Goal: Navigation & Orientation: Find specific page/section

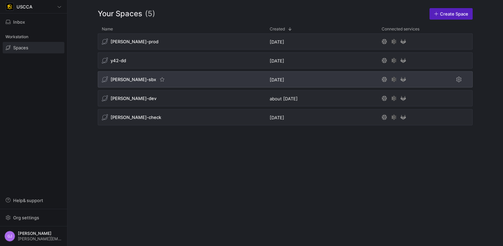
click at [129, 80] on span "[PERSON_NAME]-sbx" at bounding box center [134, 79] width 46 height 5
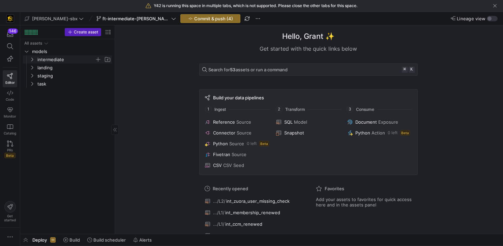
click at [41, 60] on span "intermediate" at bounding box center [65, 60] width 57 height 8
click at [107, 16] on span "ft-intermediate-[PERSON_NAME]-vs-zuora-08112025" at bounding box center [136, 18] width 67 height 5
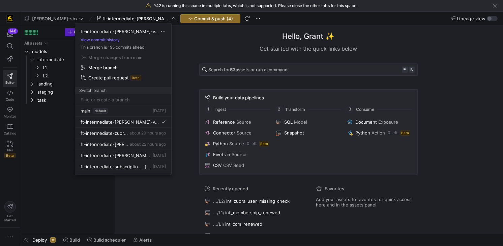
click at [114, 18] on div at bounding box center [251, 123] width 503 height 246
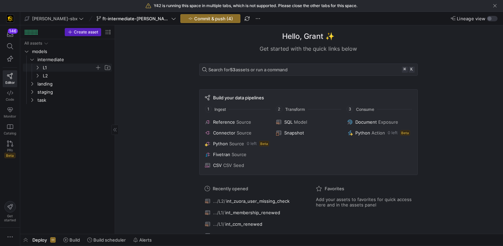
click at [54, 69] on span "L1" at bounding box center [69, 68] width 52 height 8
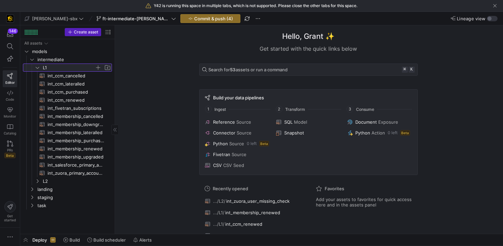
click at [54, 69] on span "L1" at bounding box center [69, 68] width 52 height 8
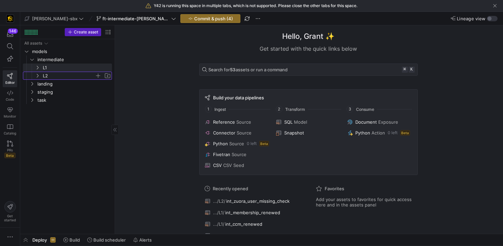
click at [52, 78] on span "L2" at bounding box center [69, 76] width 52 height 8
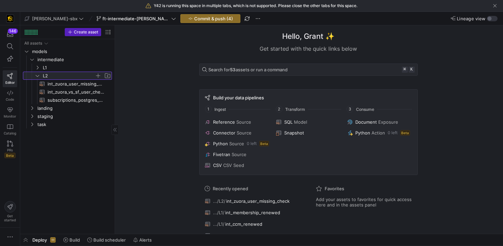
click at [52, 74] on span "L2" at bounding box center [69, 76] width 52 height 8
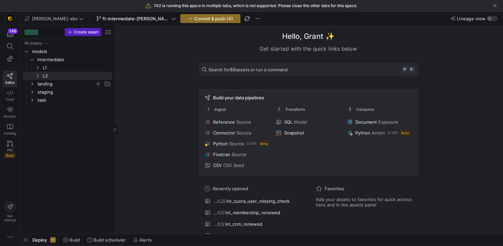
click at [47, 83] on span "landing" at bounding box center [65, 84] width 57 height 8
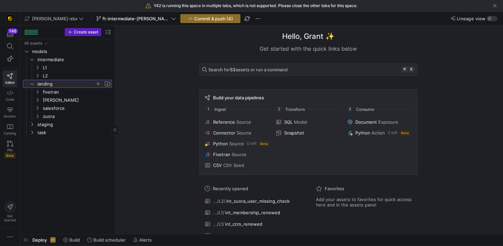
click at [47, 83] on span "landing" at bounding box center [65, 84] width 57 height 8
click at [344, 30] on div "Hello, Grant ✨ Get started with the quick links below Search for 53 assets or r…" at bounding box center [308, 143] width 229 height 236
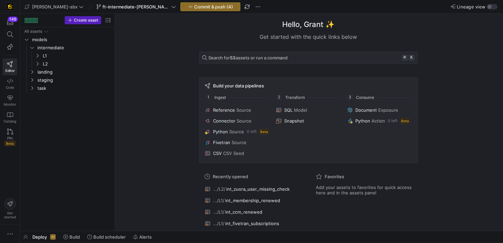
click at [129, 168] on div "Hello, Grant ✨ Get started with the quick links below Search for 53 assets or r…" at bounding box center [309, 121] width 382 height 217
